Goal: Task Accomplishment & Management: Use online tool/utility

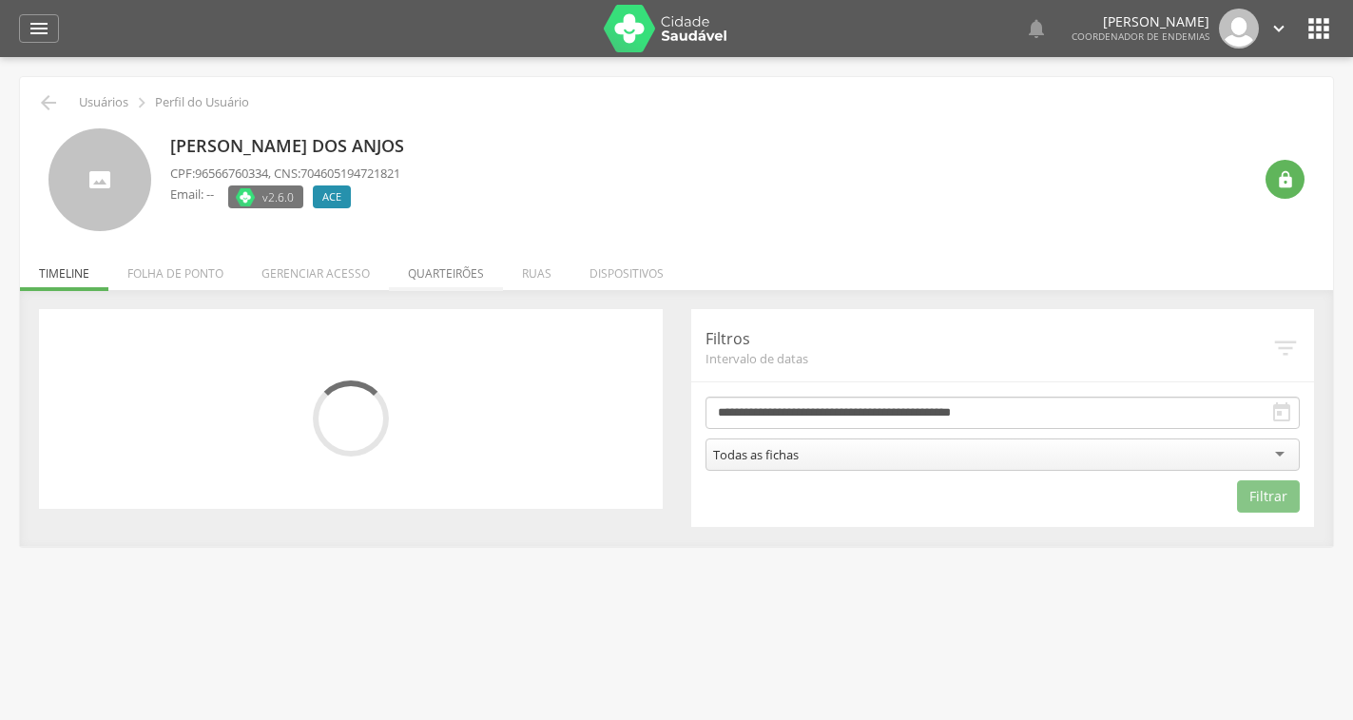
click at [457, 286] on li "Quarteirões" at bounding box center [446, 268] width 114 height 45
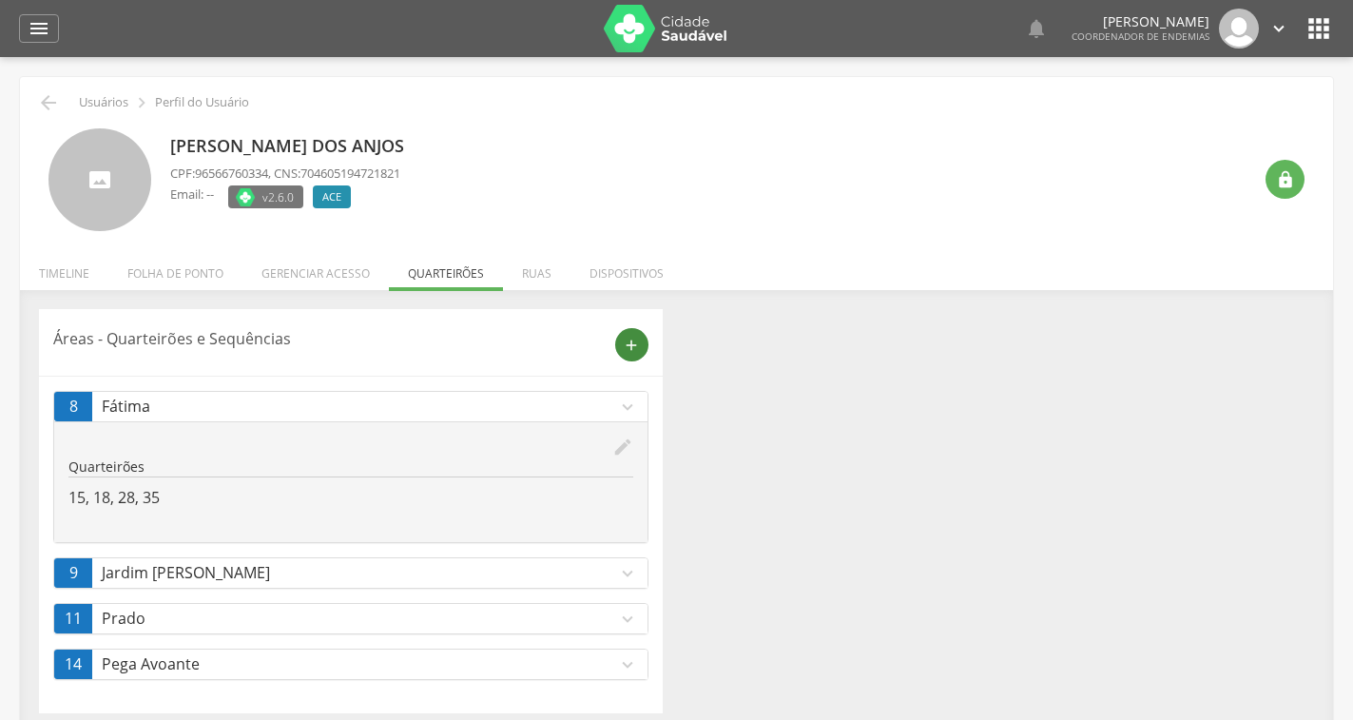
click at [635, 352] on icon "add" at bounding box center [631, 345] width 17 height 17
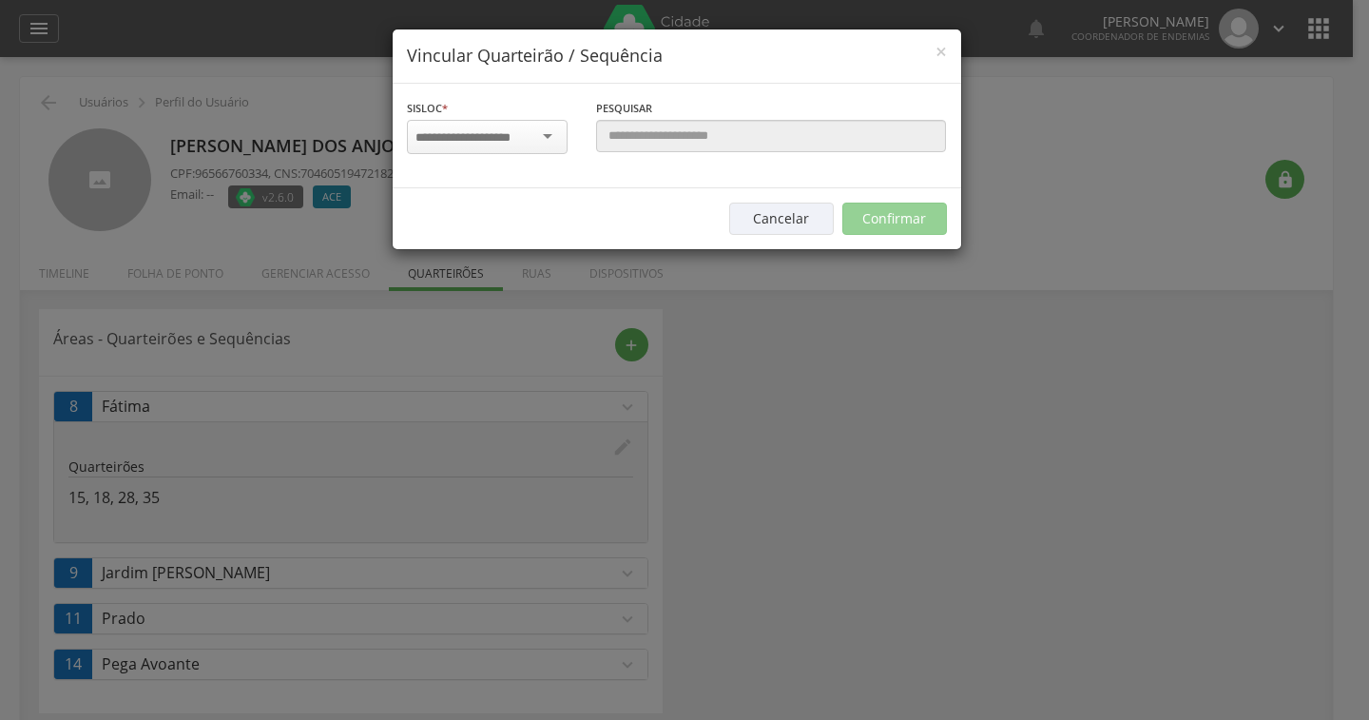
click at [559, 130] on div at bounding box center [487, 137] width 161 height 34
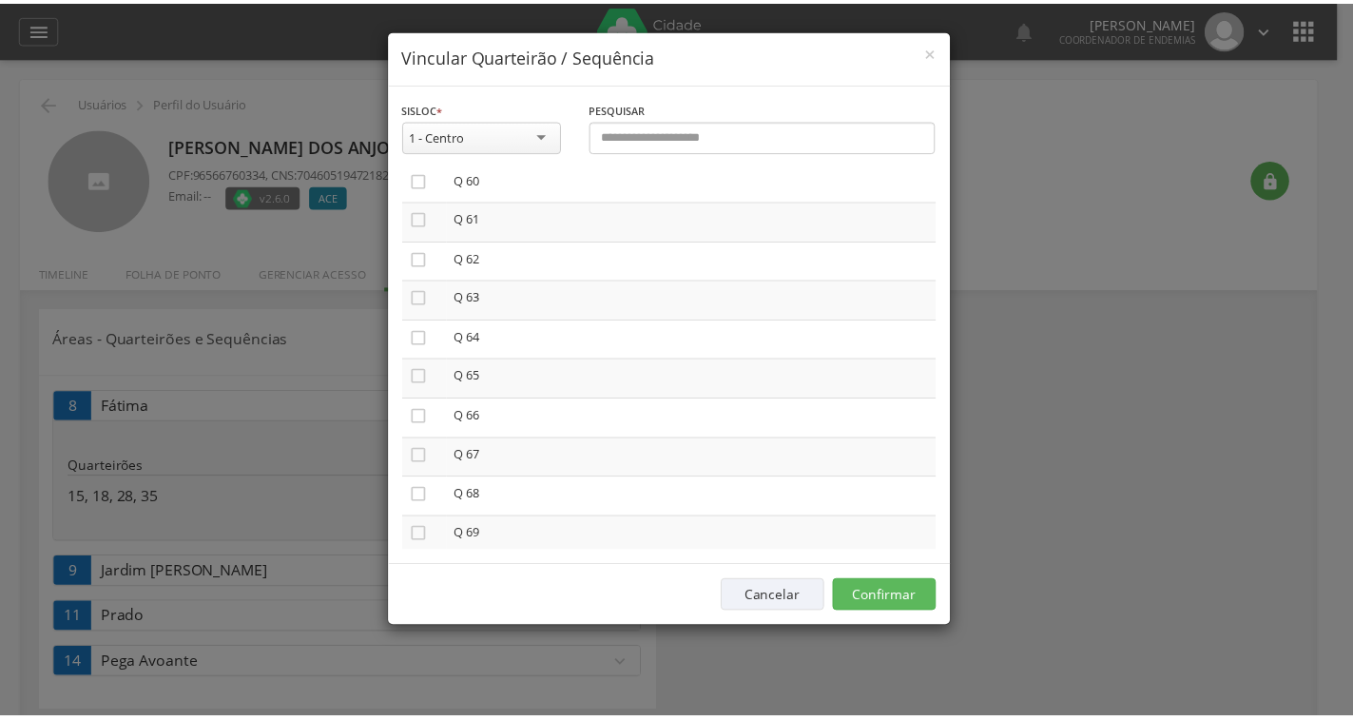
scroll to position [2677, 0]
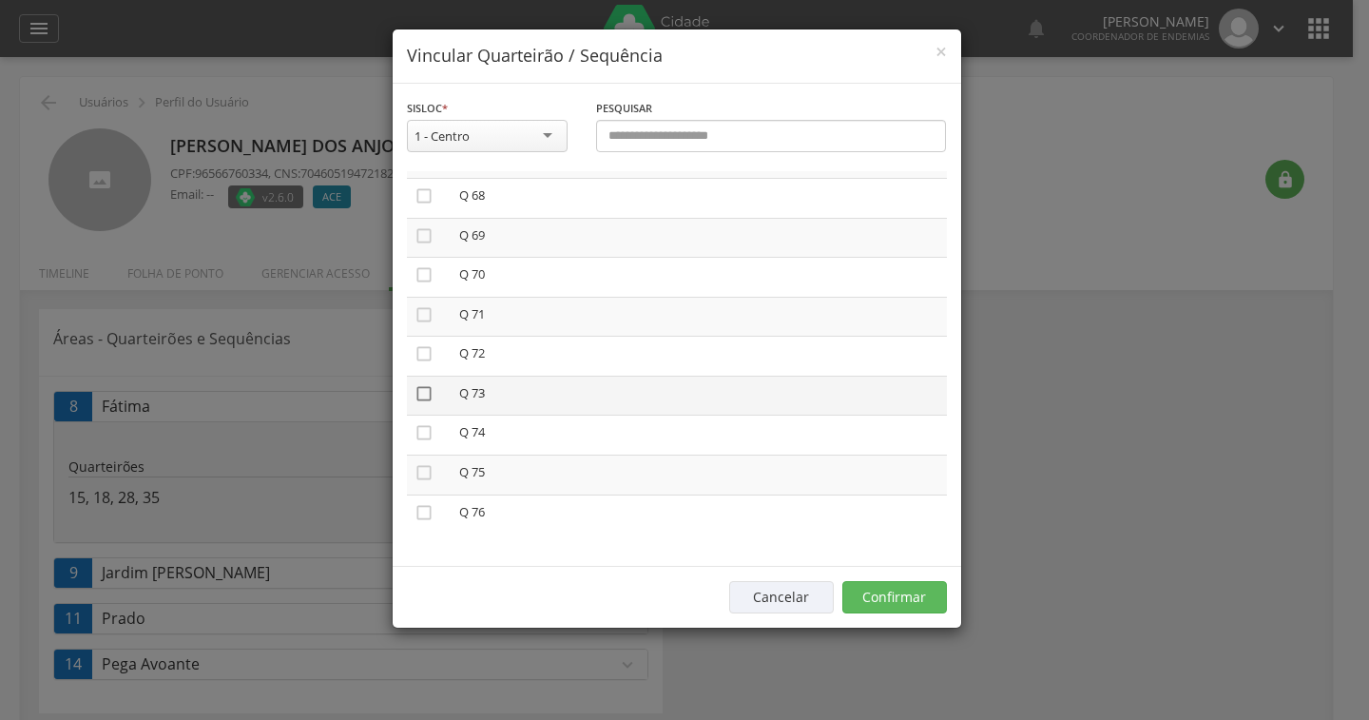
click at [427, 391] on icon "" at bounding box center [424, 393] width 19 height 19
click at [881, 595] on button "Confirmar" at bounding box center [895, 597] width 105 height 32
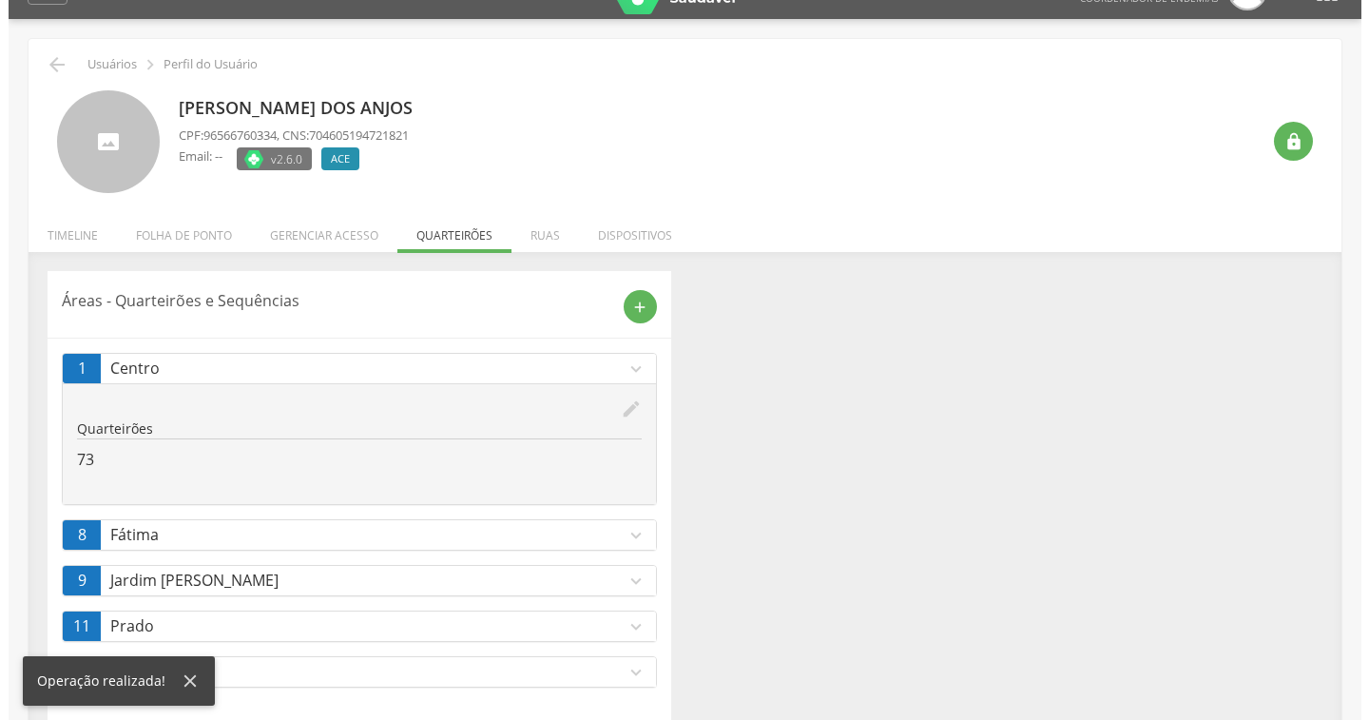
scroll to position [59, 0]
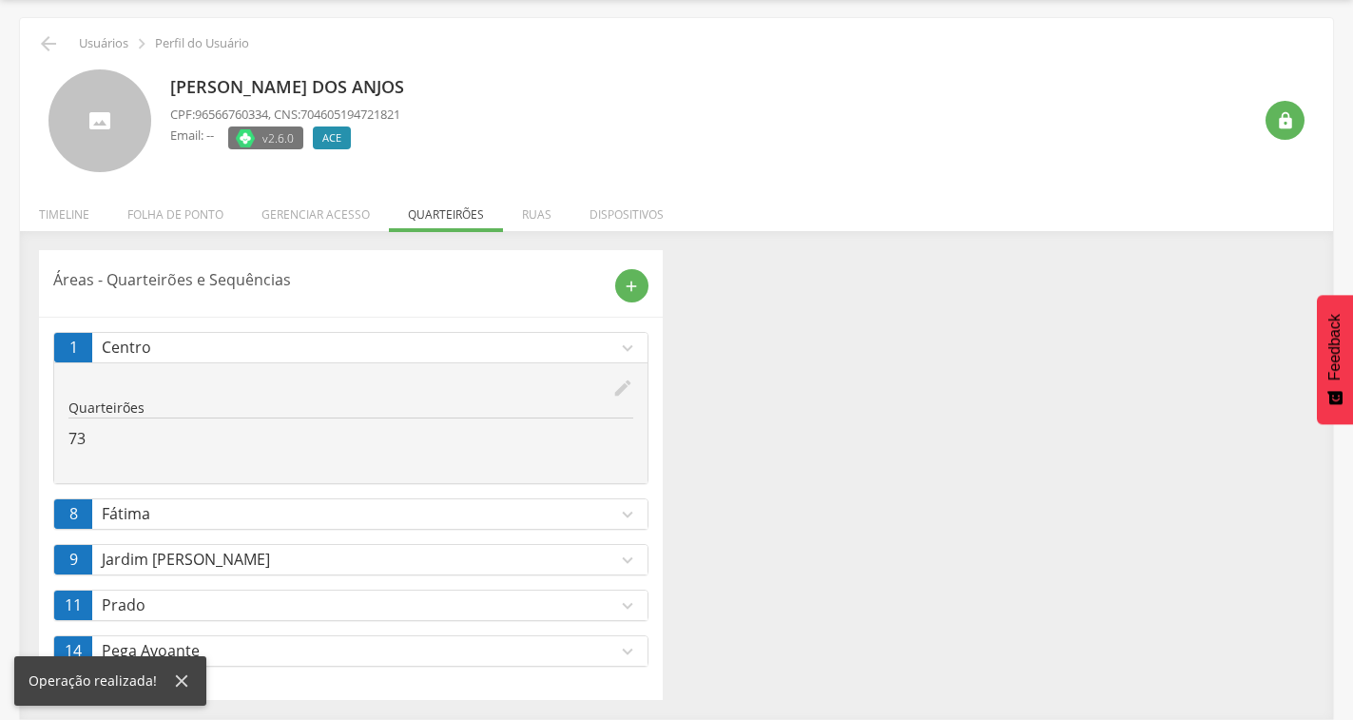
click at [619, 392] on icon "edit" at bounding box center [622, 388] width 21 height 21
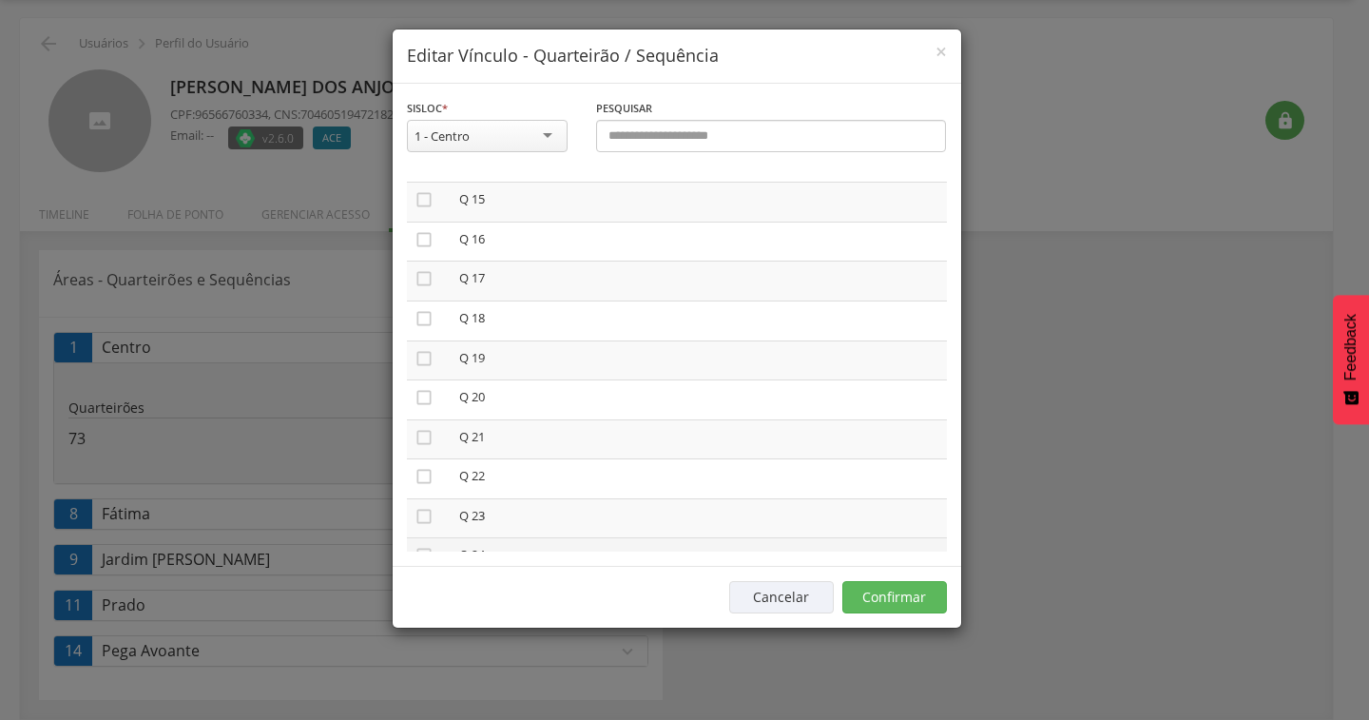
scroll to position [571, 0]
click at [417, 331] on icon "" at bounding box center [424, 326] width 19 height 19
click at [418, 261] on icon "" at bounding box center [424, 264] width 19 height 19
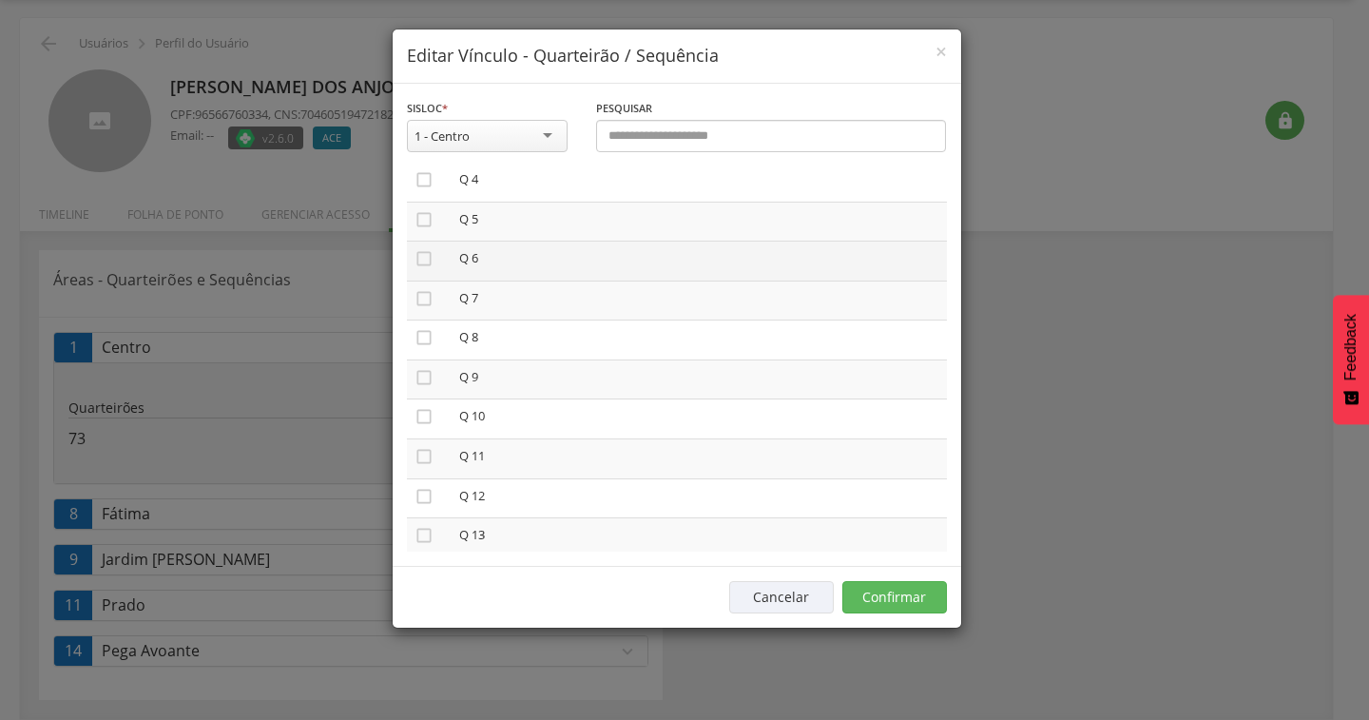
scroll to position [380, 0]
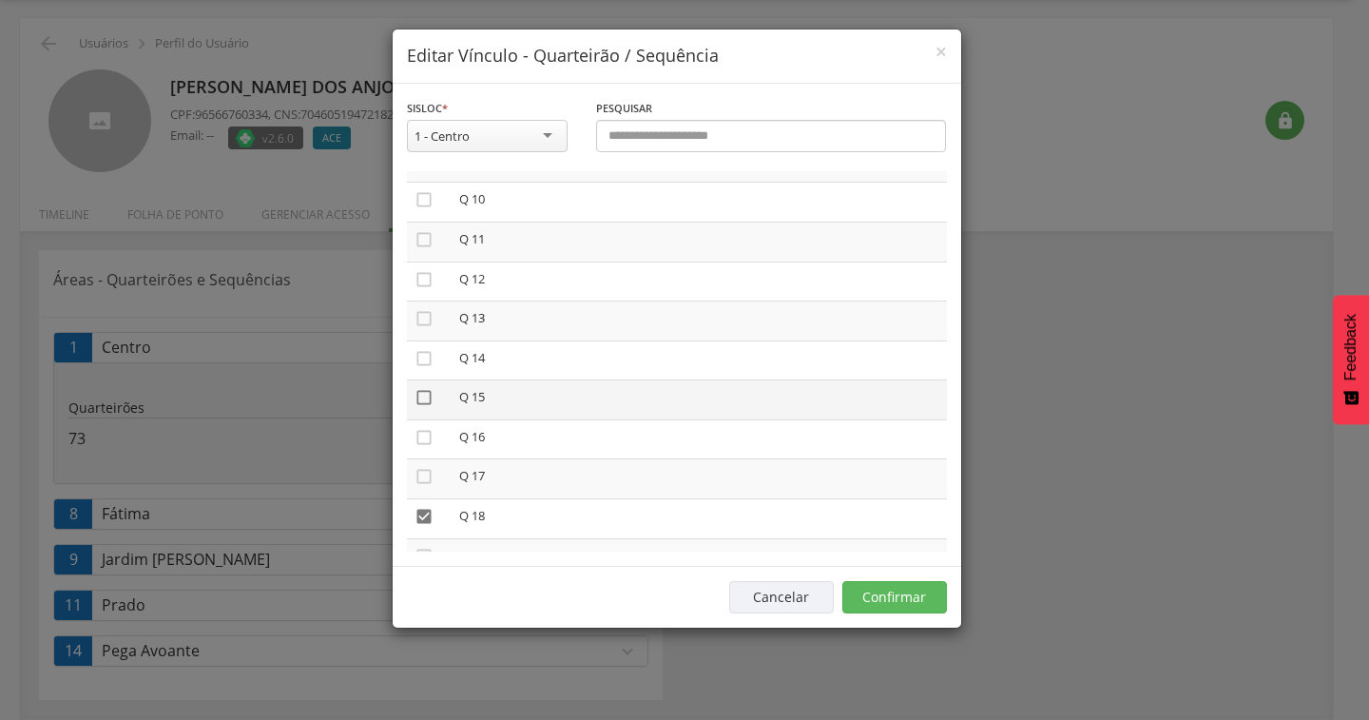
click at [424, 406] on icon "" at bounding box center [424, 397] width 19 height 19
click at [901, 598] on button "Confirmar" at bounding box center [895, 597] width 105 height 32
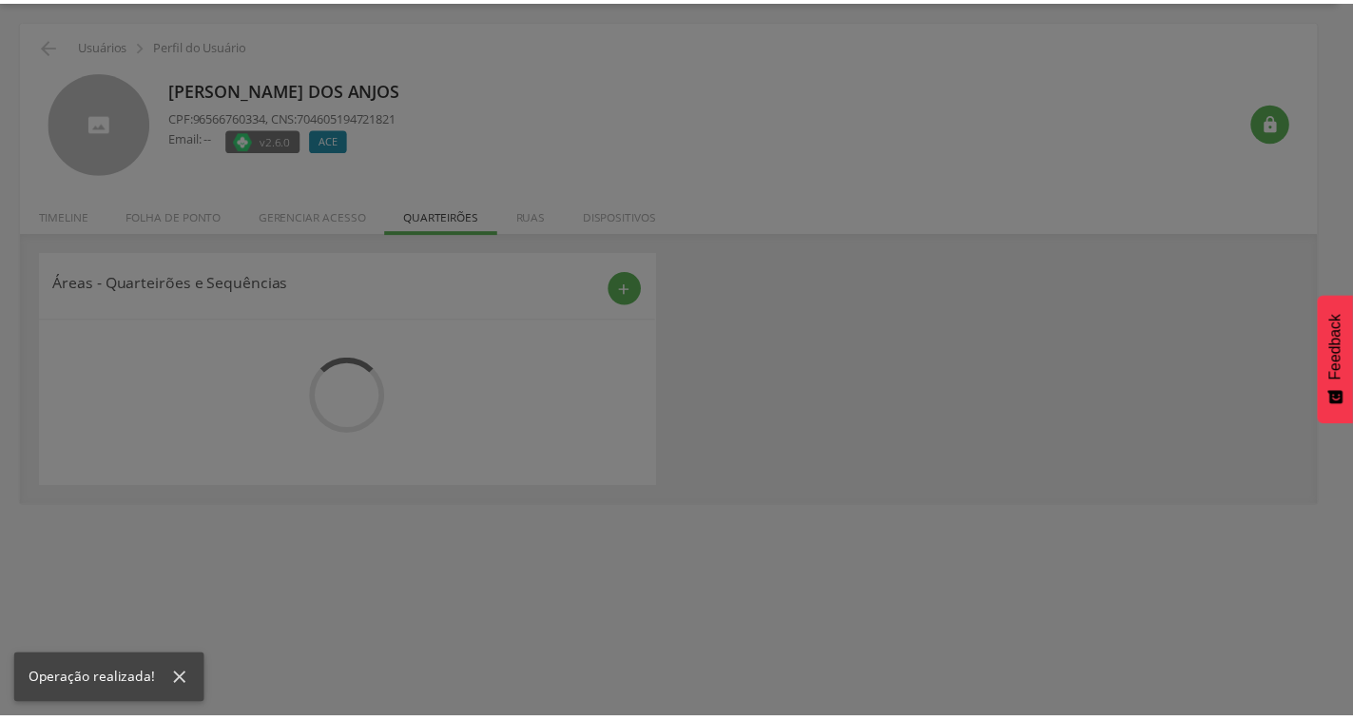
scroll to position [59, 0]
